Goal: Find specific page/section: Find specific page/section

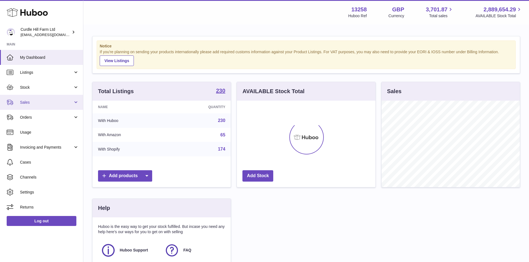
scroll to position [87, 138]
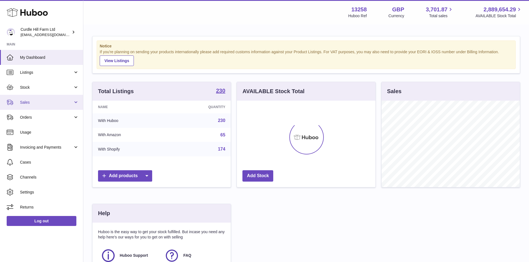
click at [44, 109] on link "Sales" at bounding box center [41, 102] width 83 height 15
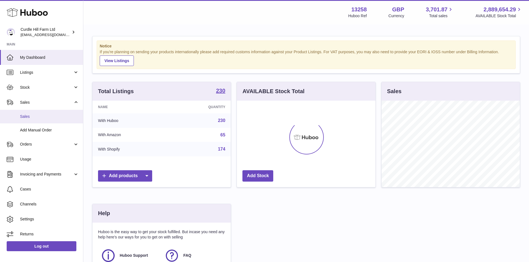
click at [49, 116] on span "Sales" at bounding box center [49, 116] width 59 height 5
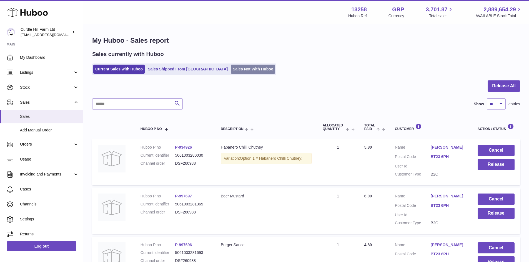
click at [231, 70] on link "Sales Not With Huboo" at bounding box center [253, 69] width 44 height 9
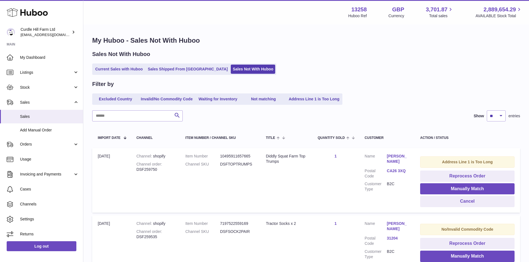
click at [394, 74] on div "Current Sales with Huboo Sales Shipped From Huboo Sales Not With Huboo" at bounding box center [306, 69] width 428 height 11
